Goal: Information Seeking & Learning: Learn about a topic

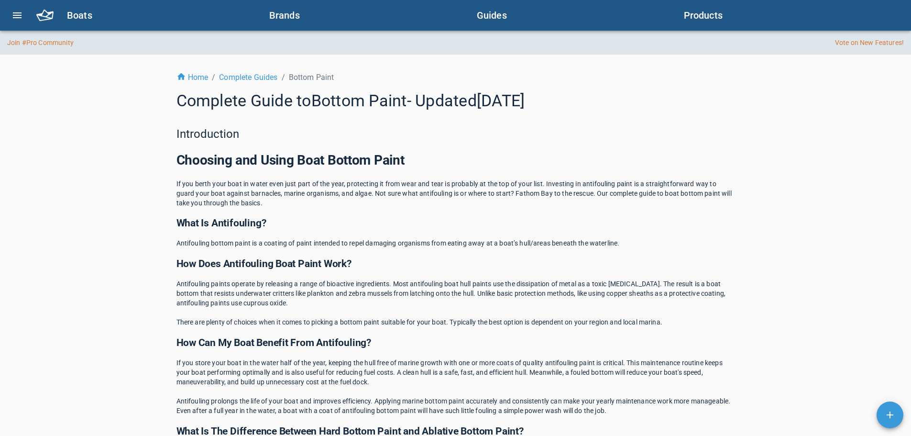
click at [364, 226] on div "What Is Antifouling?" at bounding box center [455, 223] width 558 height 14
click at [383, 261] on div "How Does Antifouling Boat Paint Work?" at bounding box center [455, 263] width 558 height 14
click at [283, 219] on div "What Is Antifouling?" at bounding box center [455, 223] width 558 height 14
click at [278, 280] on span "Antifouling paints operate by releasing a range of bioactive ingredients. Most …" at bounding box center [451, 293] width 551 height 27
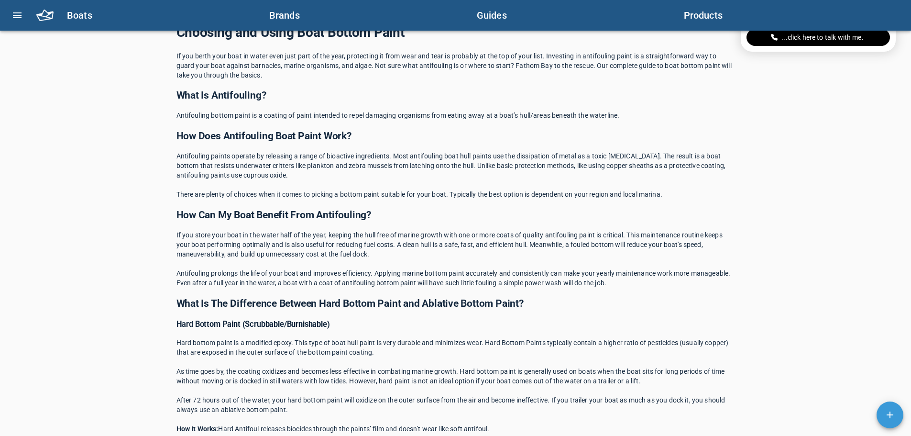
scroll to position [143, 0]
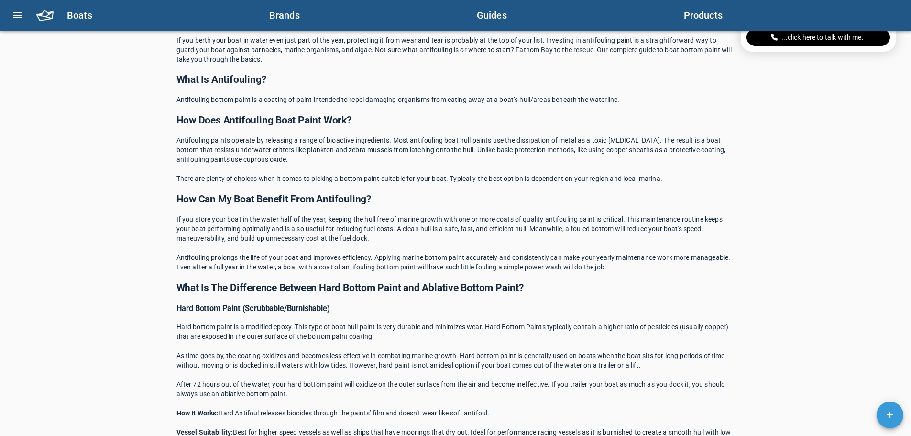
click at [351, 305] on div "Hard Bottom Paint (Scrubbable/Burnishable)" at bounding box center [455, 308] width 558 height 11
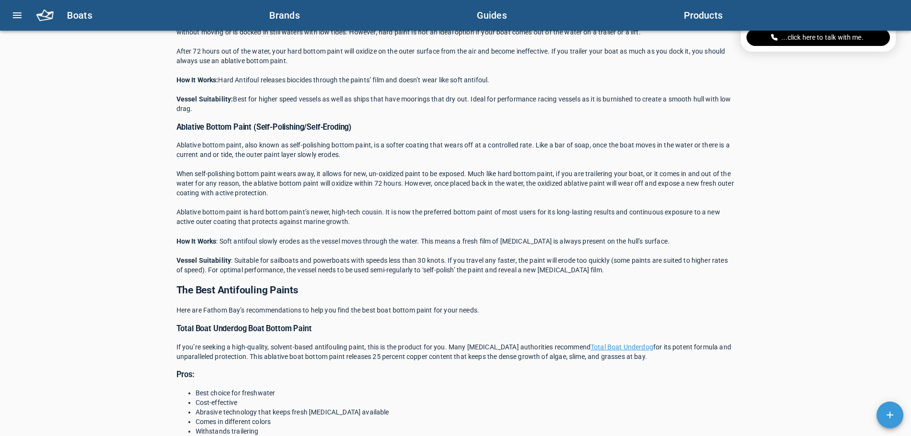
scroll to position [478, 0]
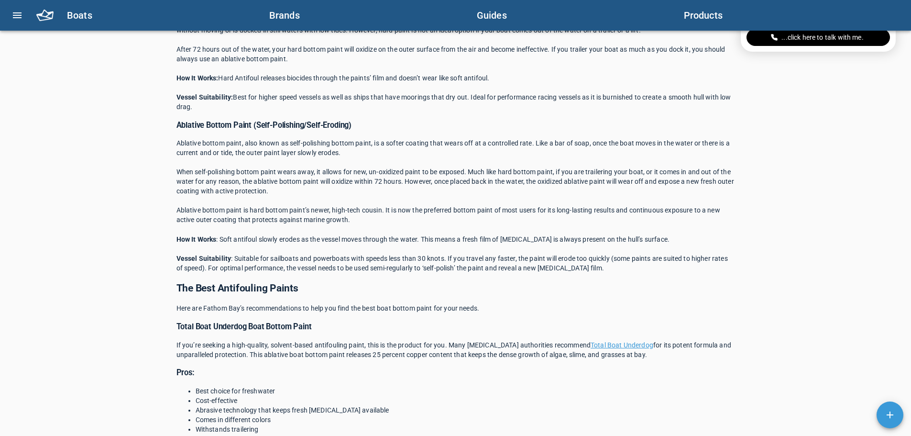
click at [387, 374] on div "Pros:" at bounding box center [455, 372] width 558 height 11
click at [394, 322] on div "Total Boat Underdog Boat Bottom Paint" at bounding box center [455, 326] width 558 height 11
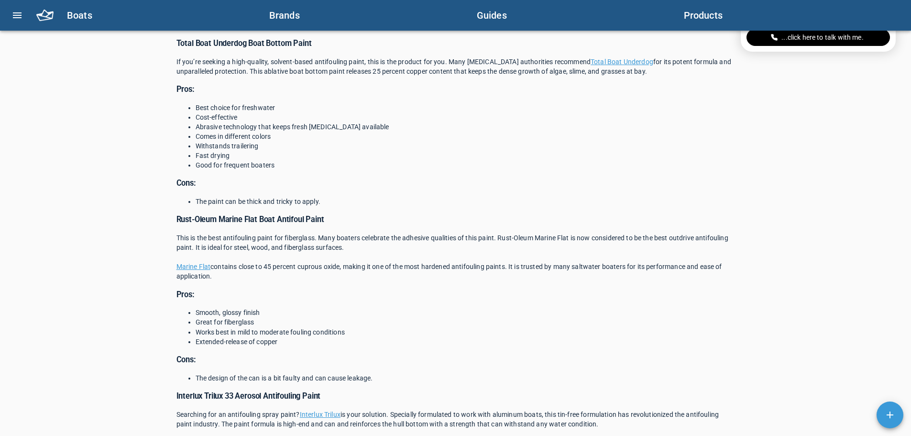
scroll to position [765, 0]
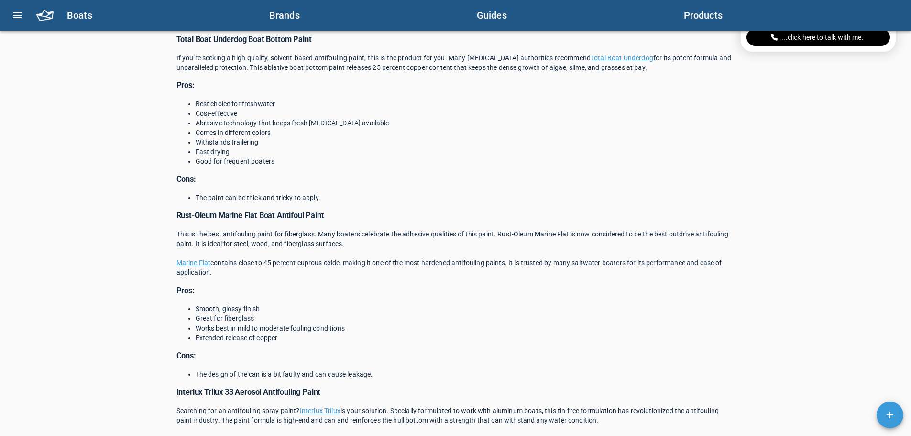
click at [411, 261] on span "contains close to 45 percent cuprous oxide, making it one of the most hardened …" at bounding box center [449, 267] width 547 height 17
click at [283, 338] on div "Extended-release of copper" at bounding box center [465, 338] width 539 height 10
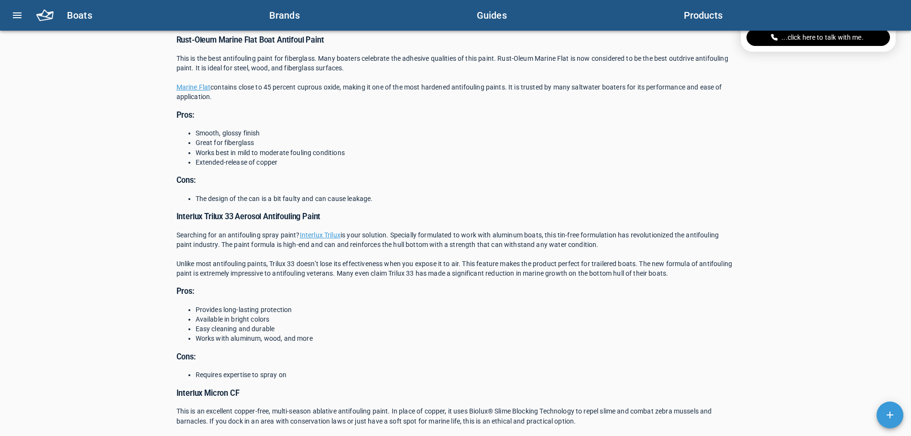
scroll to position [956, 0]
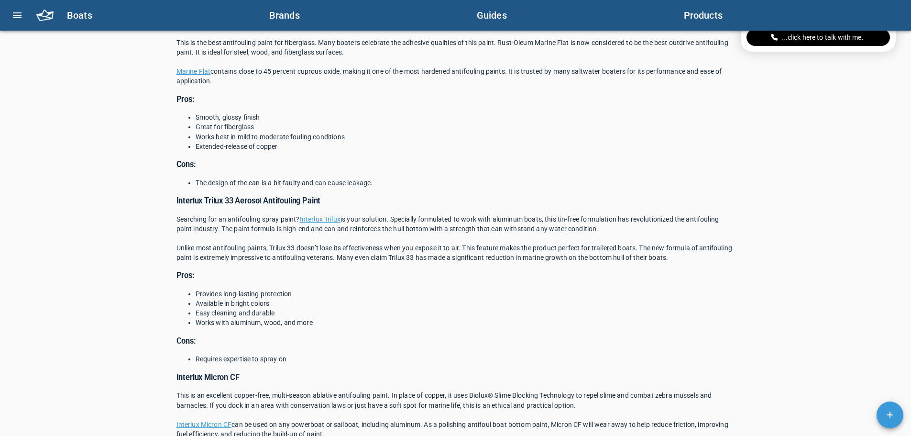
click at [386, 307] on div "Available in bright colors" at bounding box center [465, 303] width 539 height 10
click at [379, 327] on div "Works with aluminum, wood, and more" at bounding box center [465, 323] width 539 height 10
